Goal: Task Accomplishment & Management: Manage account settings

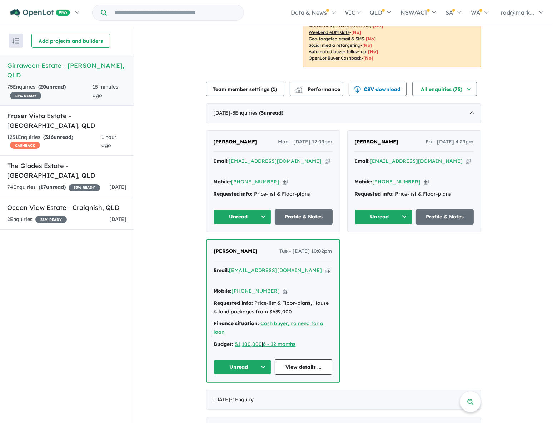
scroll to position [130, 0]
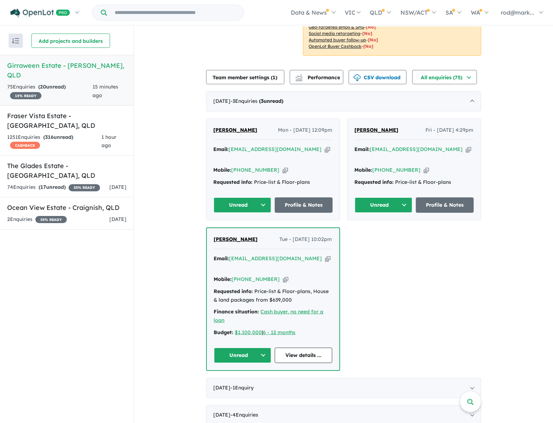
click at [261, 348] on button "Unread" at bounding box center [242, 355] width 57 height 15
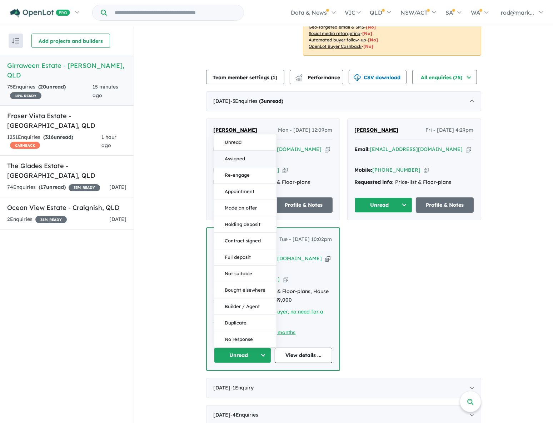
click at [239, 151] on button "Assigned" at bounding box center [245, 159] width 62 height 16
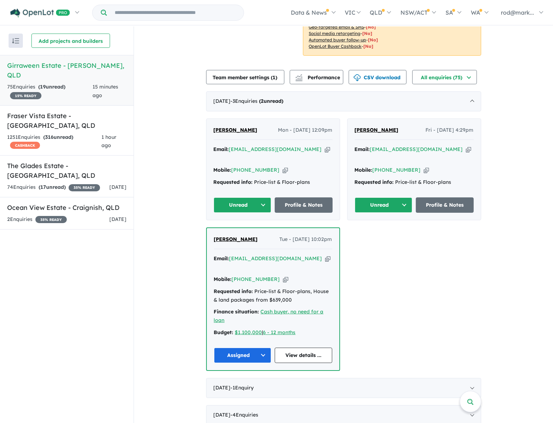
drag, startPoint x: 440, startPoint y: 149, endPoint x: 433, endPoint y: 147, distance: 6.7
click at [465, 149] on icon "button" at bounding box center [467, 149] width 5 height 7
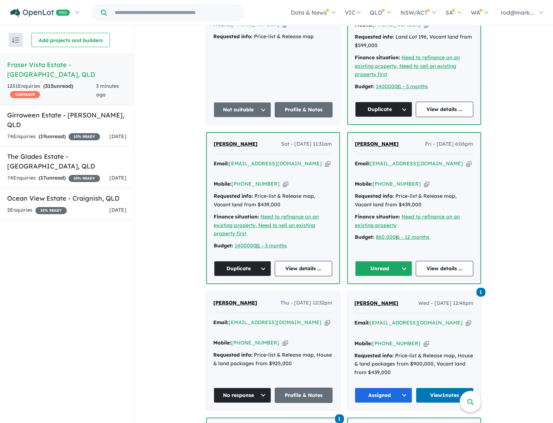
scroll to position [681, 0]
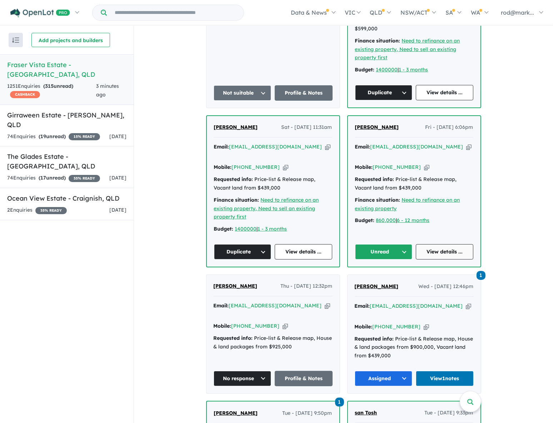
click at [432, 244] on link "View details ..." at bounding box center [443, 251] width 57 height 15
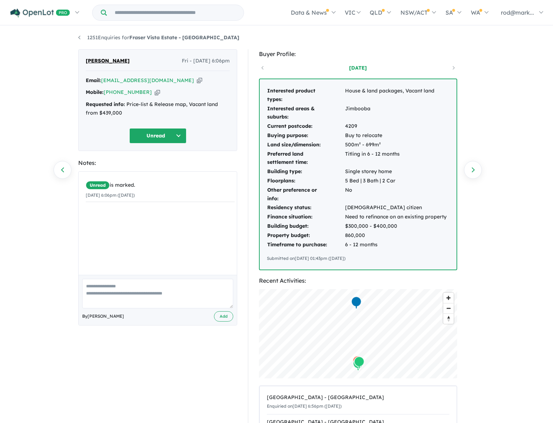
drag, startPoint x: 174, startPoint y: 79, endPoint x: 163, endPoint y: 56, distance: 24.9
click at [197, 79] on icon "button" at bounding box center [199, 80] width 5 height 7
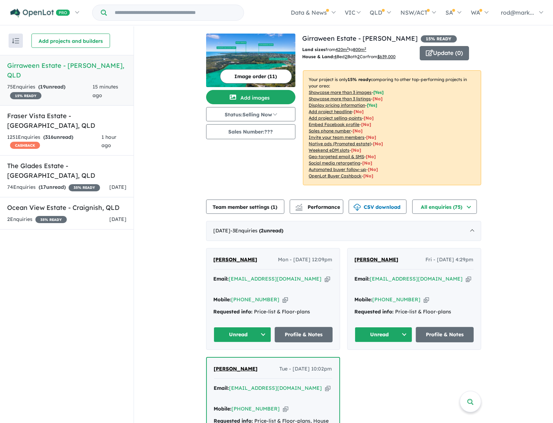
scroll to position [130, 0]
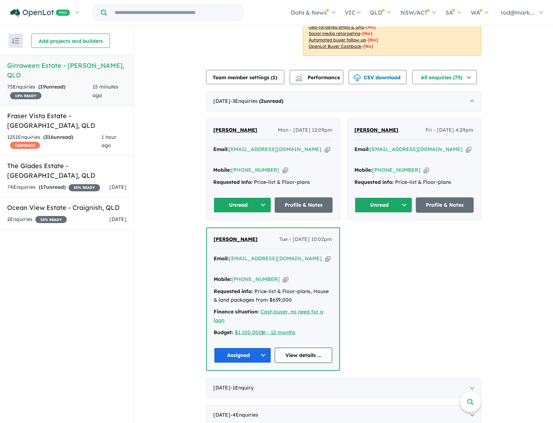
click at [260, 197] on button "Unread" at bounding box center [242, 204] width 58 height 15
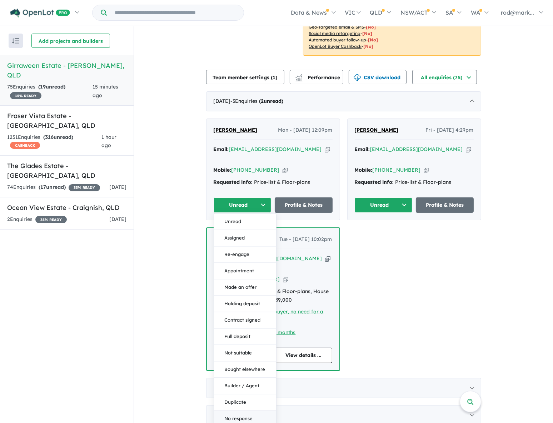
click at [239, 410] on button "No response" at bounding box center [245, 418] width 62 height 16
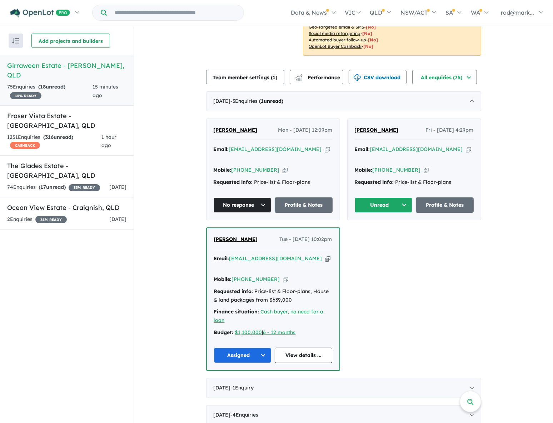
click at [403, 199] on button "Unread" at bounding box center [383, 204] width 58 height 15
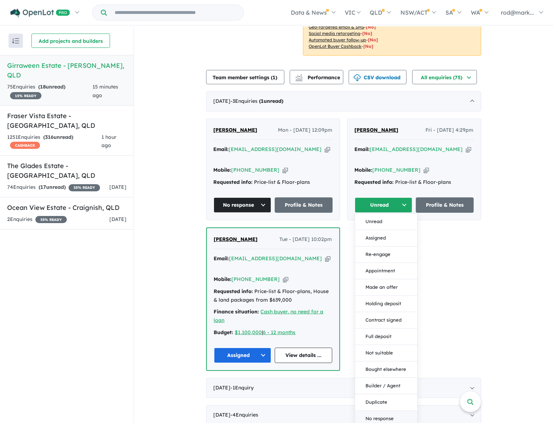
click at [380, 410] on button "No response" at bounding box center [386, 418] width 62 height 16
